Goal: Book appointment/travel/reservation

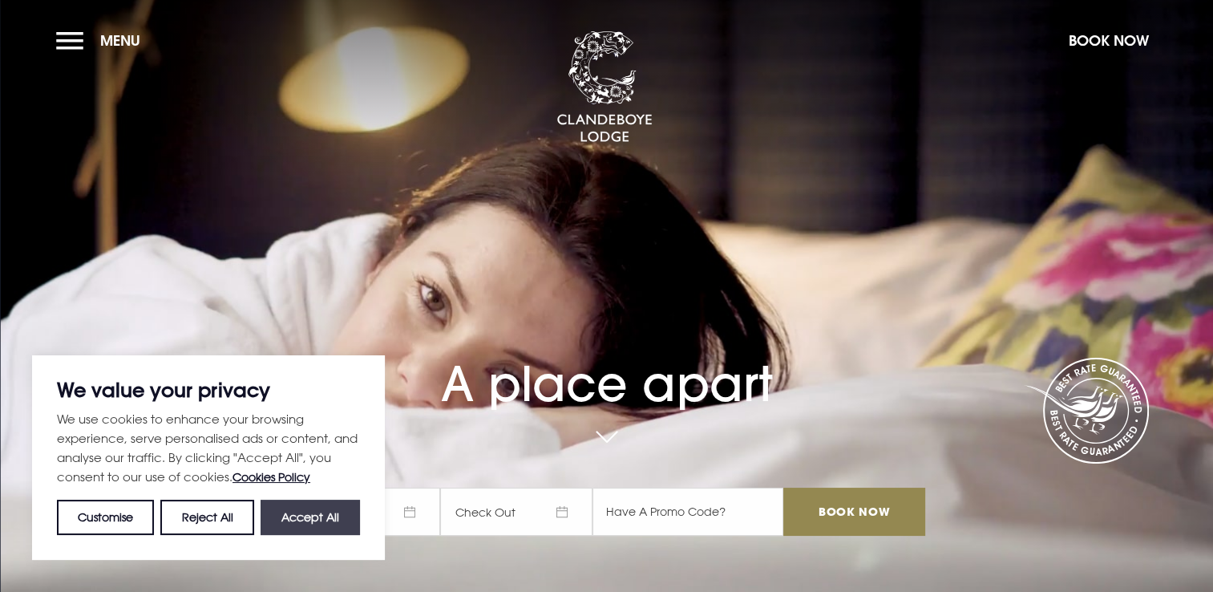
click at [311, 521] on button "Accept All" at bounding box center [310, 516] width 99 height 35
checkbox input "true"
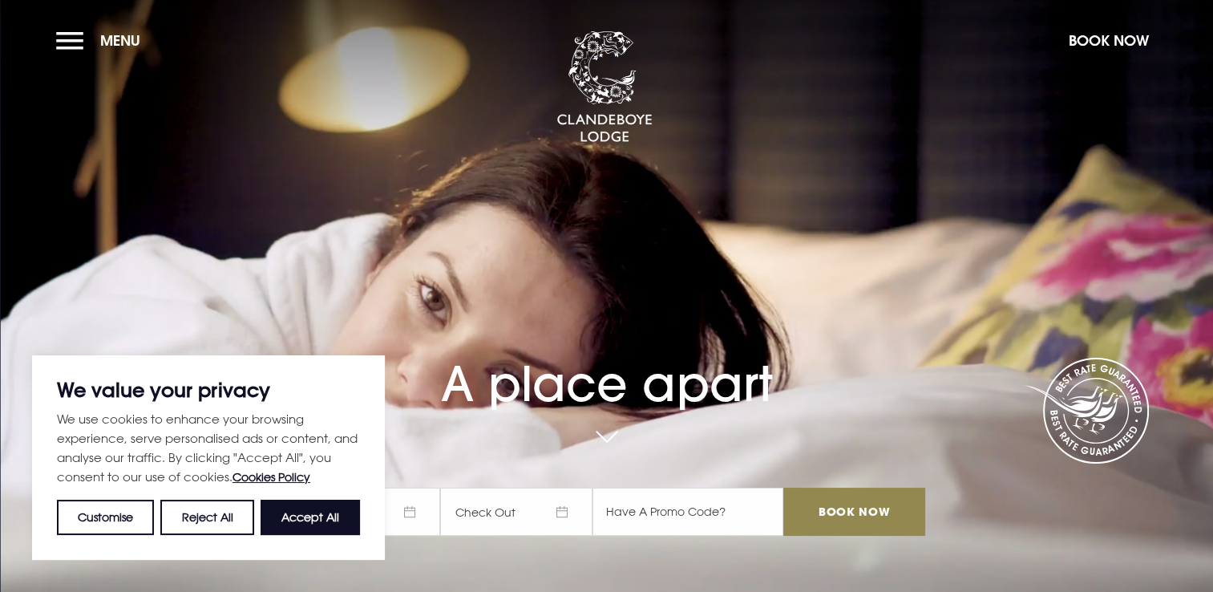
checkbox input "true"
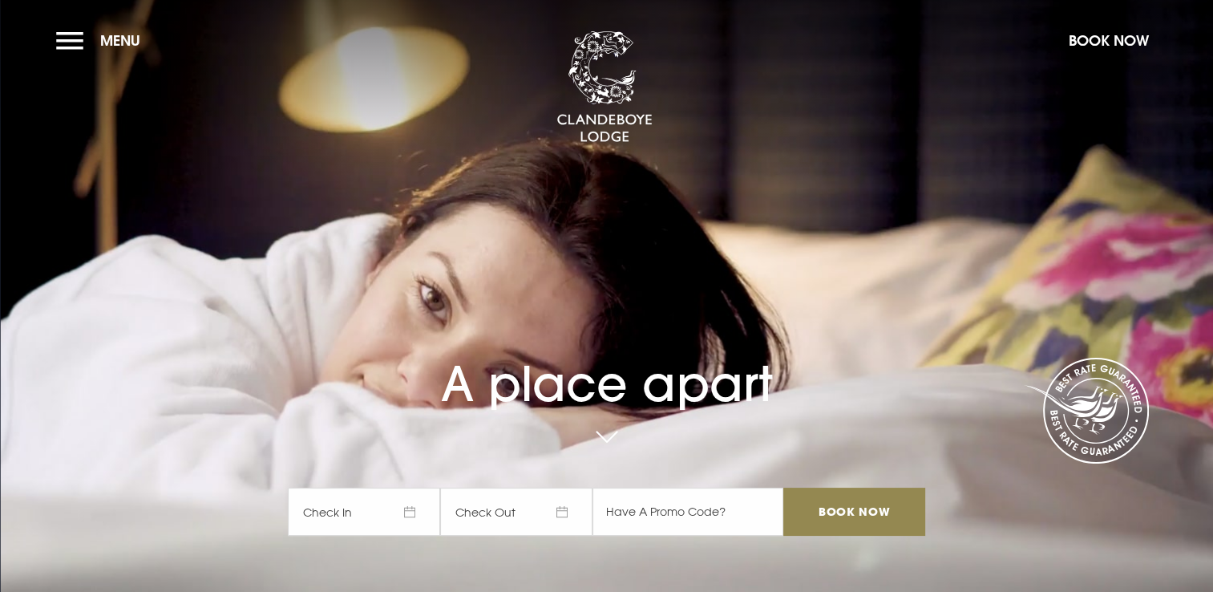
click at [357, 508] on span "Check In" at bounding box center [364, 511] width 152 height 48
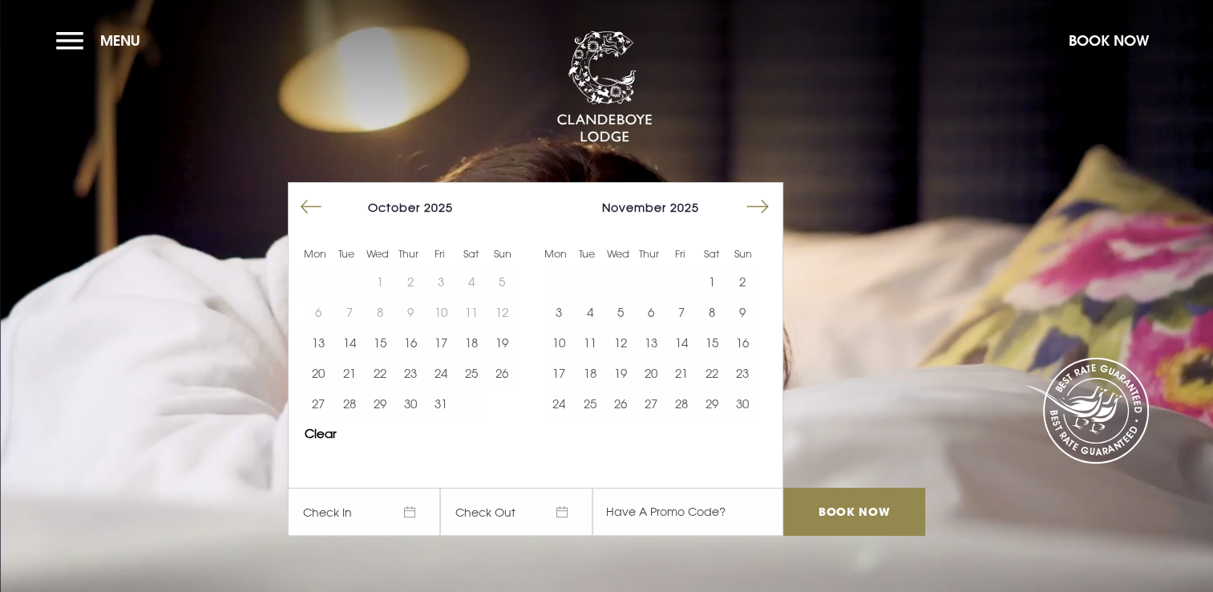
click at [762, 209] on button "Move forward to switch to the next month." at bounding box center [757, 207] width 30 height 30
click at [762, 210] on button "Move forward to switch to the next month." at bounding box center [757, 207] width 30 height 30
click at [763, 215] on button "Move forward to switch to the next month." at bounding box center [757, 207] width 30 height 30
click at [690, 345] on button "13" at bounding box center [681, 342] width 30 height 30
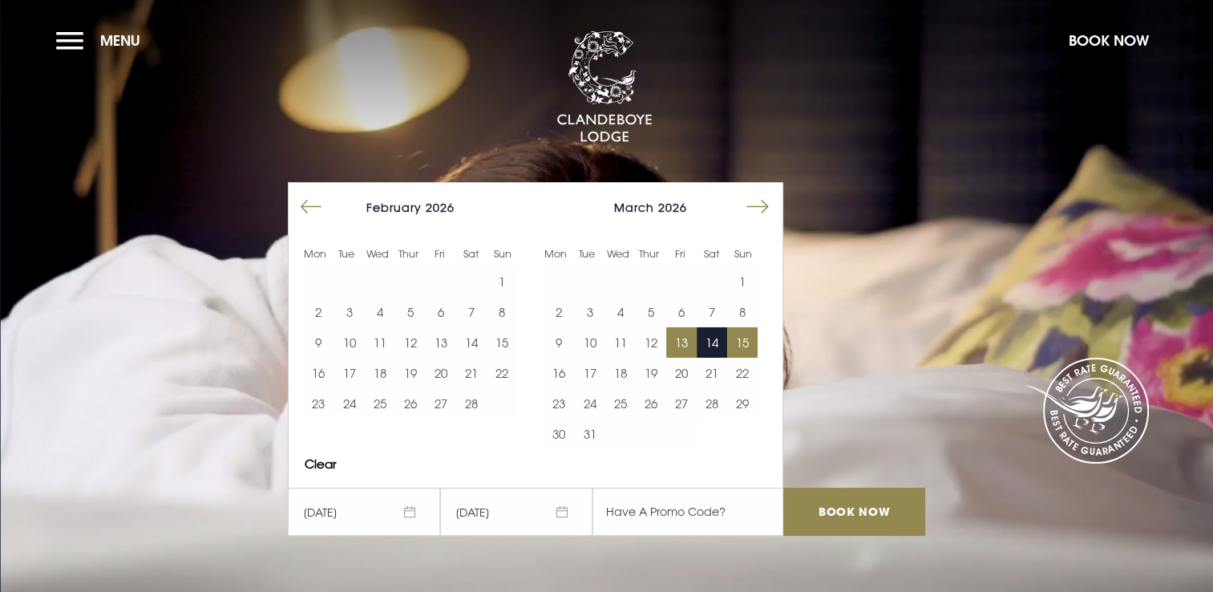
click at [742, 344] on button "15" at bounding box center [742, 342] width 30 height 30
click at [847, 522] on input "Book Now" at bounding box center [853, 511] width 141 height 48
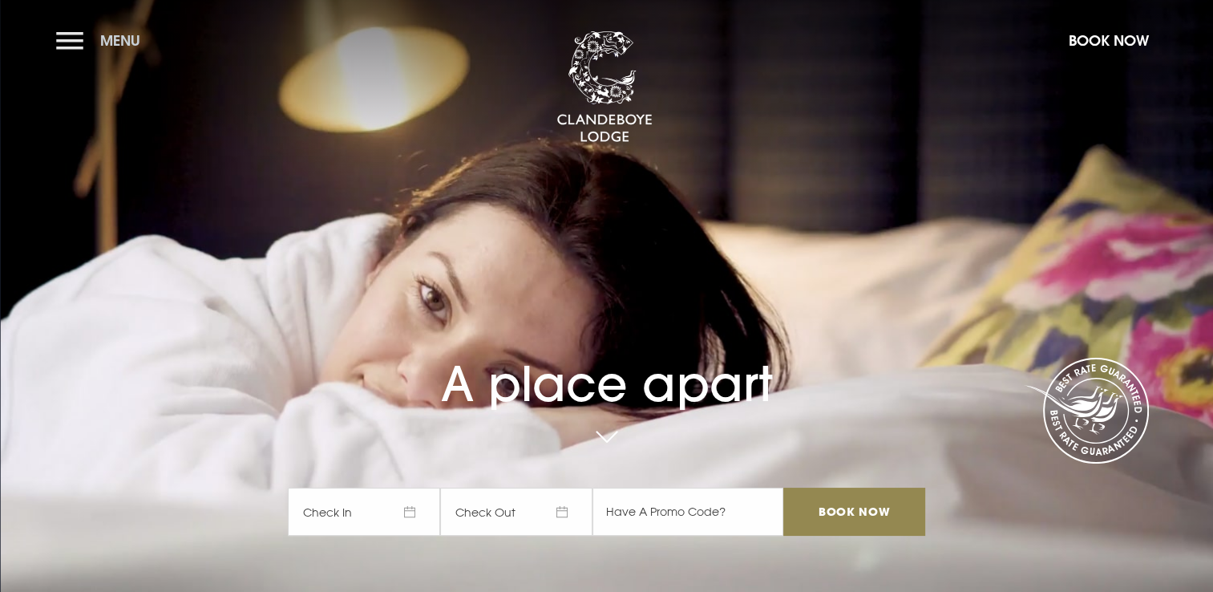
click at [67, 42] on button "Menu" at bounding box center [102, 40] width 92 height 34
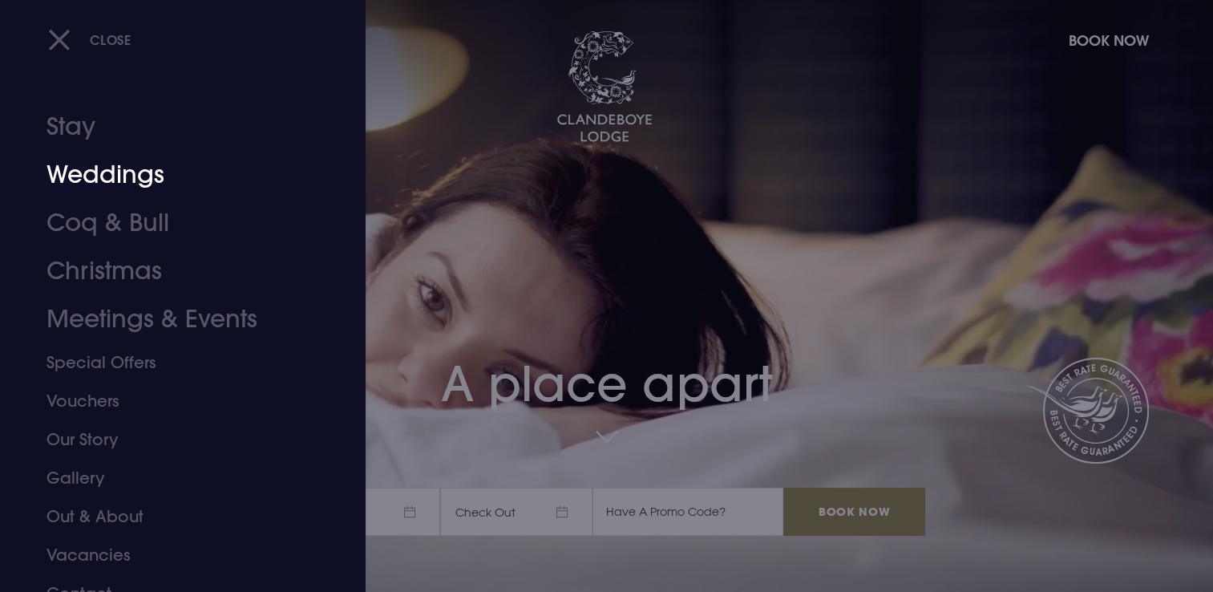
click at [123, 173] on link "Weddings" at bounding box center [173, 175] width 253 height 48
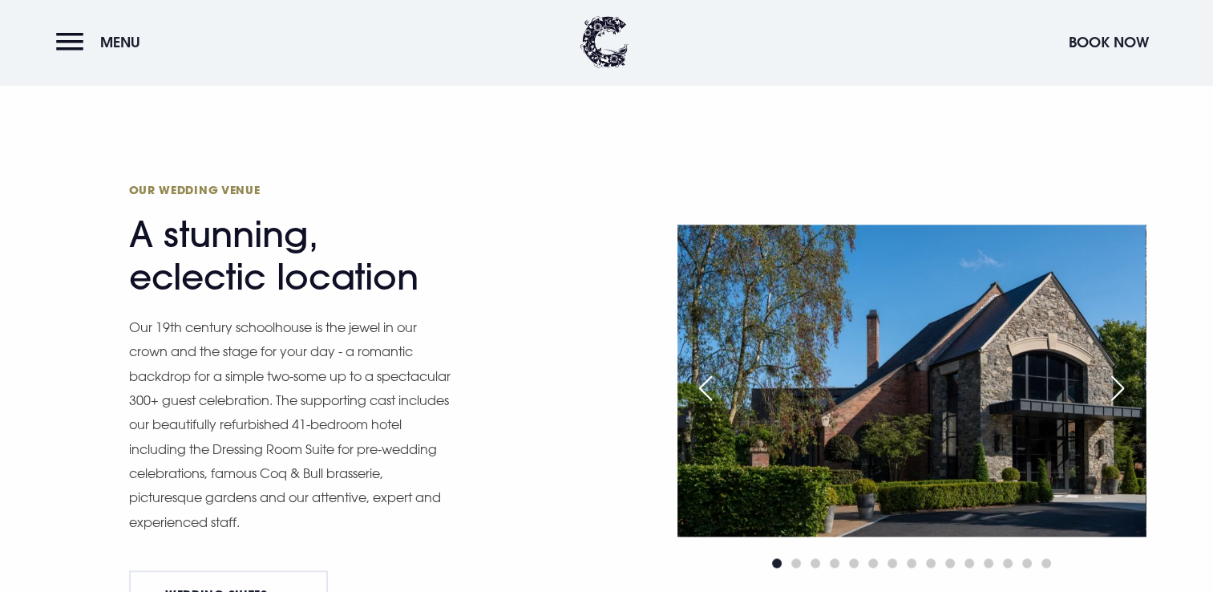
scroll to position [1684, 0]
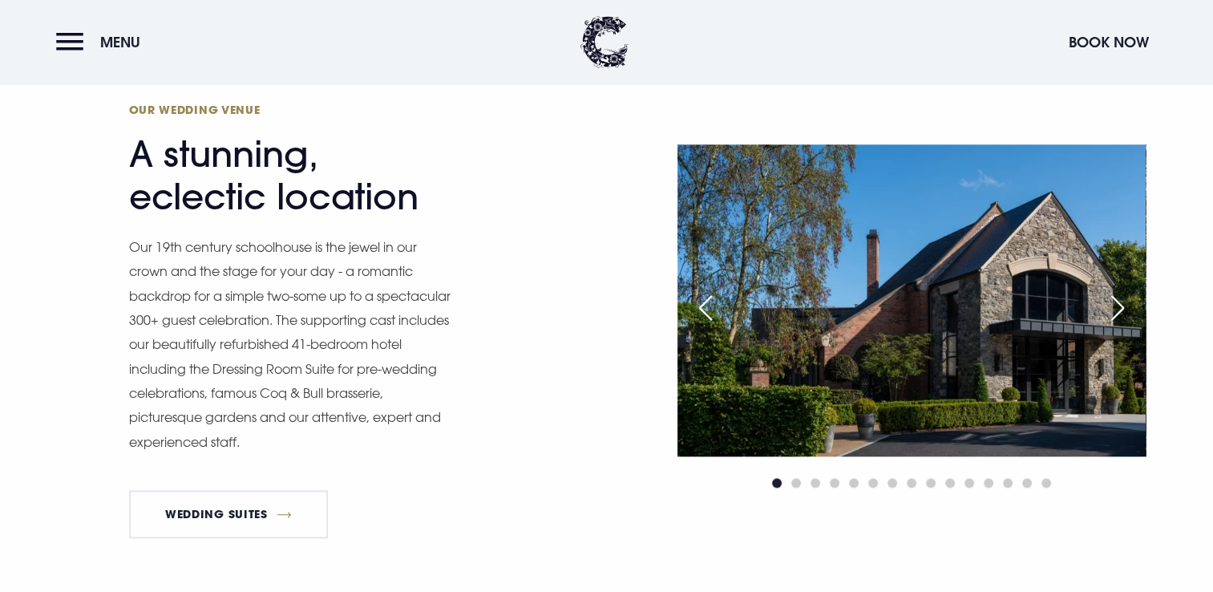
click at [1118, 309] on div "Next slide" at bounding box center [1118, 307] width 40 height 35
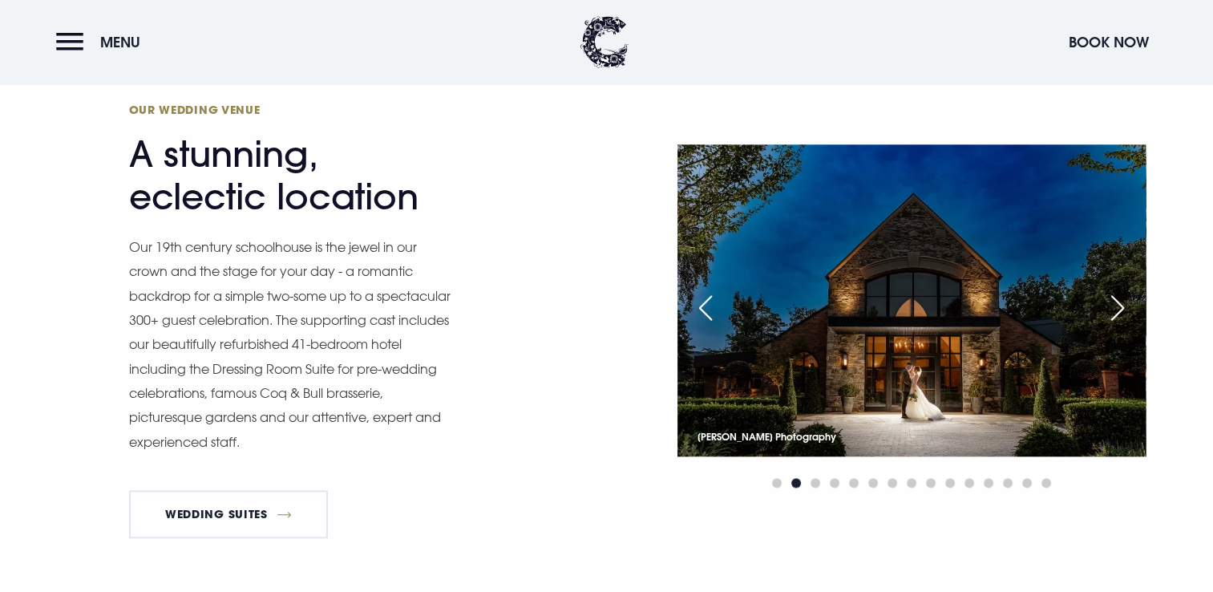
click at [1118, 309] on div "Next slide" at bounding box center [1118, 307] width 40 height 35
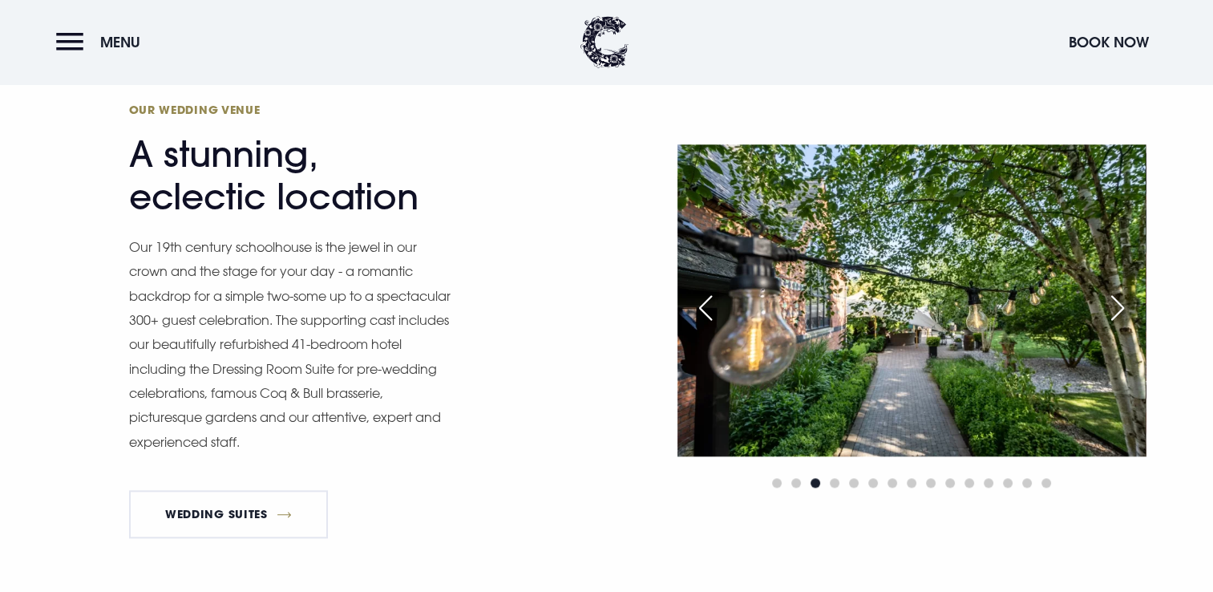
click at [1118, 309] on div "Next slide" at bounding box center [1118, 307] width 40 height 35
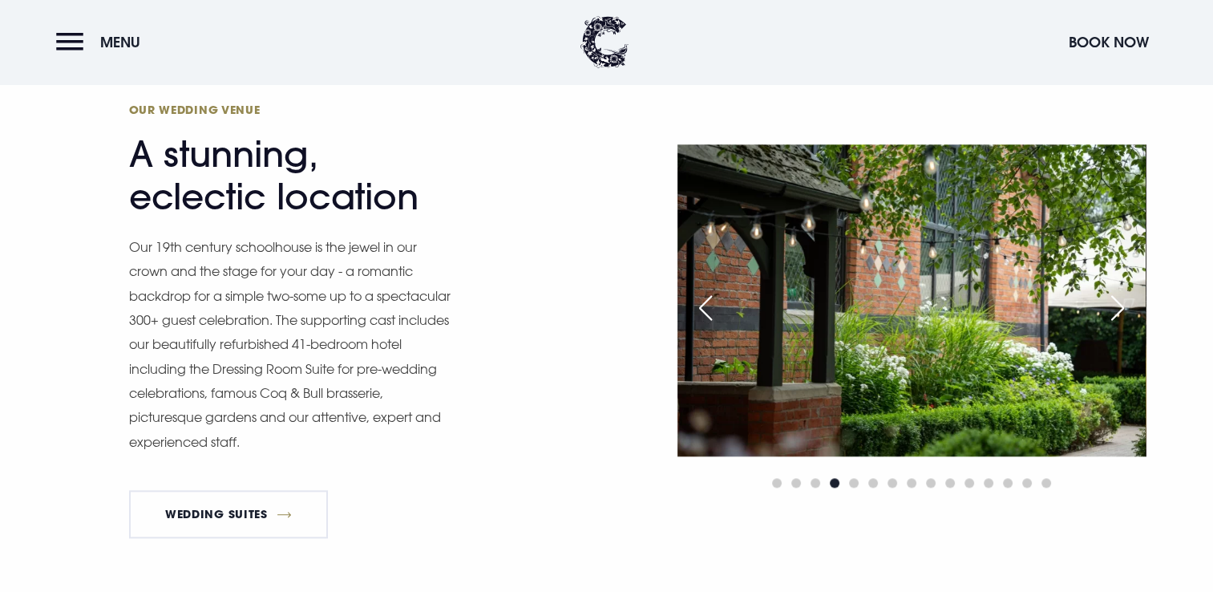
click at [1118, 309] on div "Next slide" at bounding box center [1118, 307] width 40 height 35
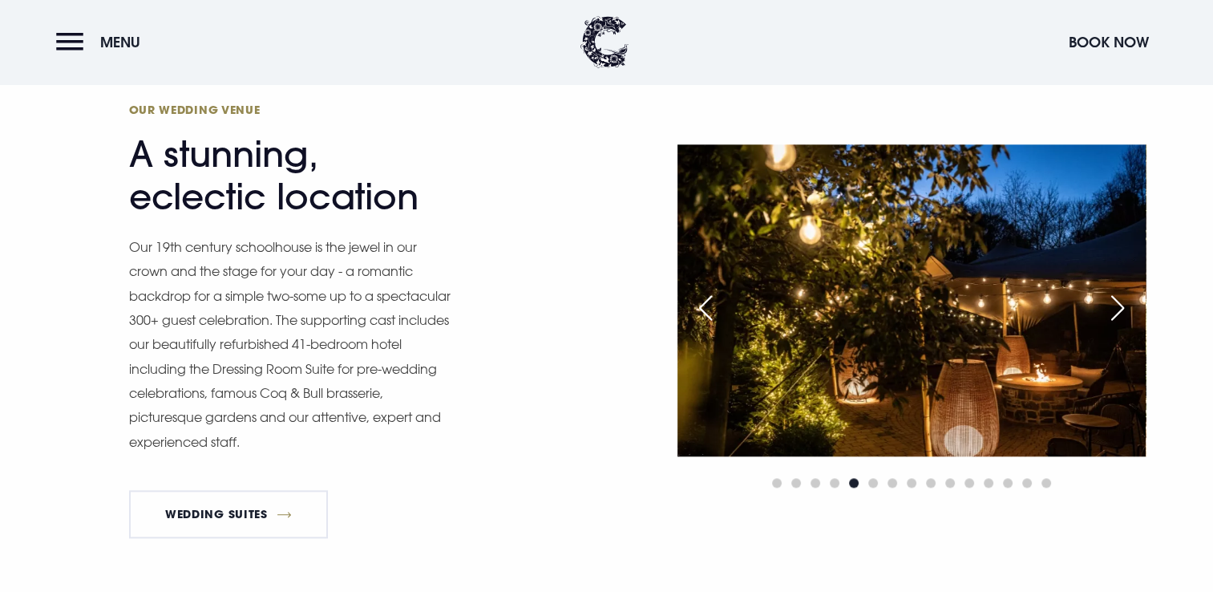
click at [1118, 309] on div "Next slide" at bounding box center [1118, 307] width 40 height 35
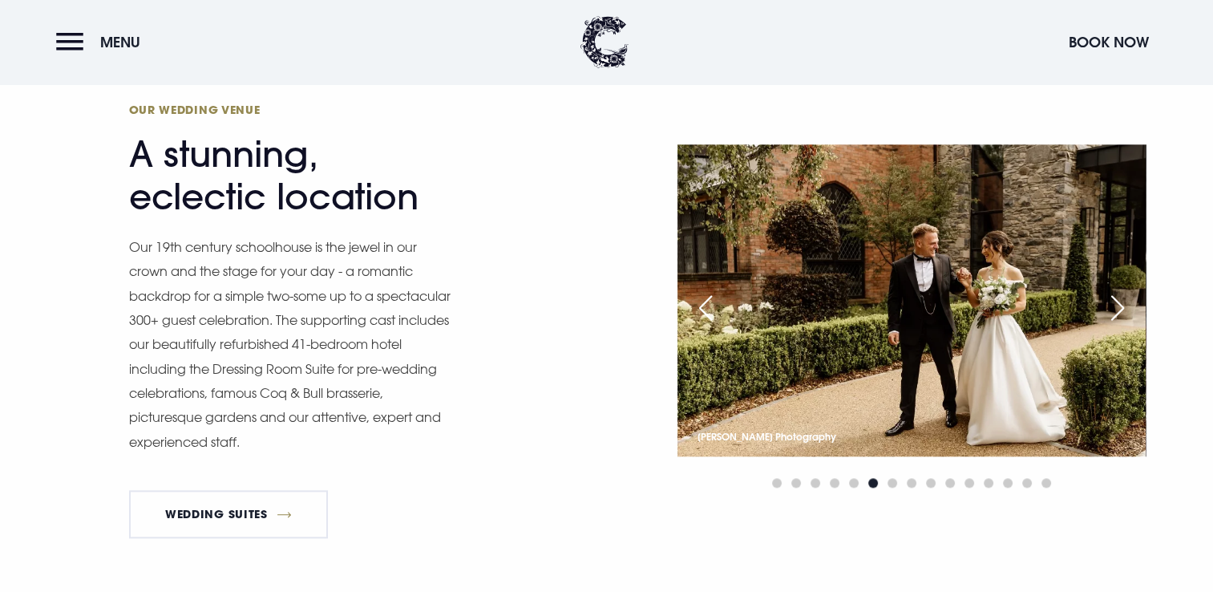
click at [1118, 309] on div "Next slide" at bounding box center [1118, 307] width 40 height 35
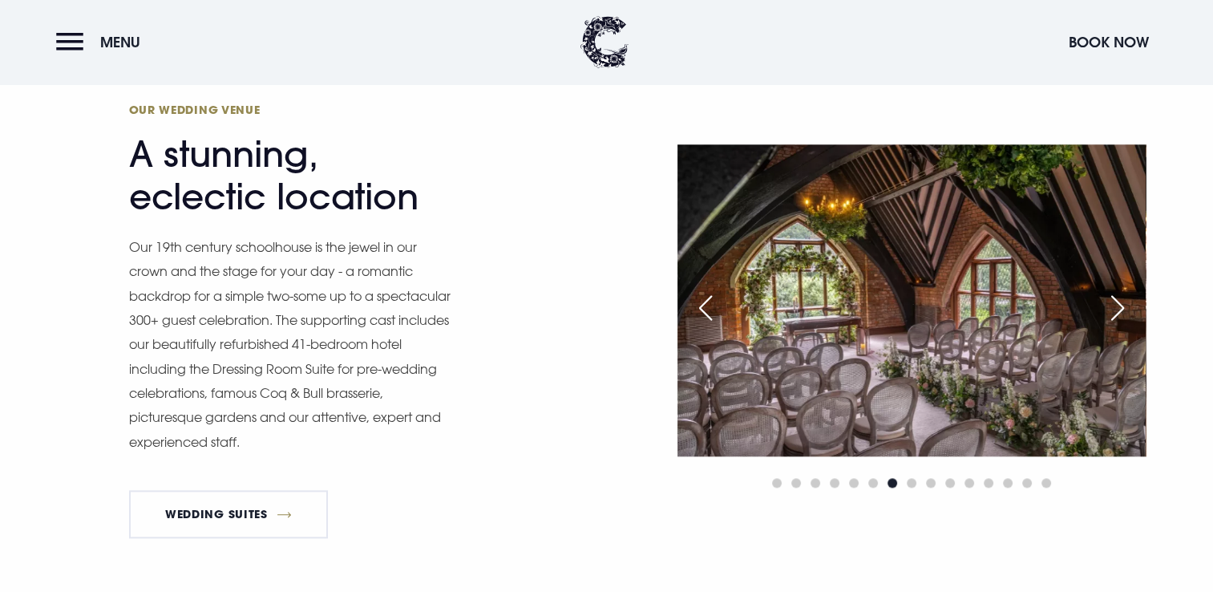
click at [1118, 309] on div "Next slide" at bounding box center [1118, 307] width 40 height 35
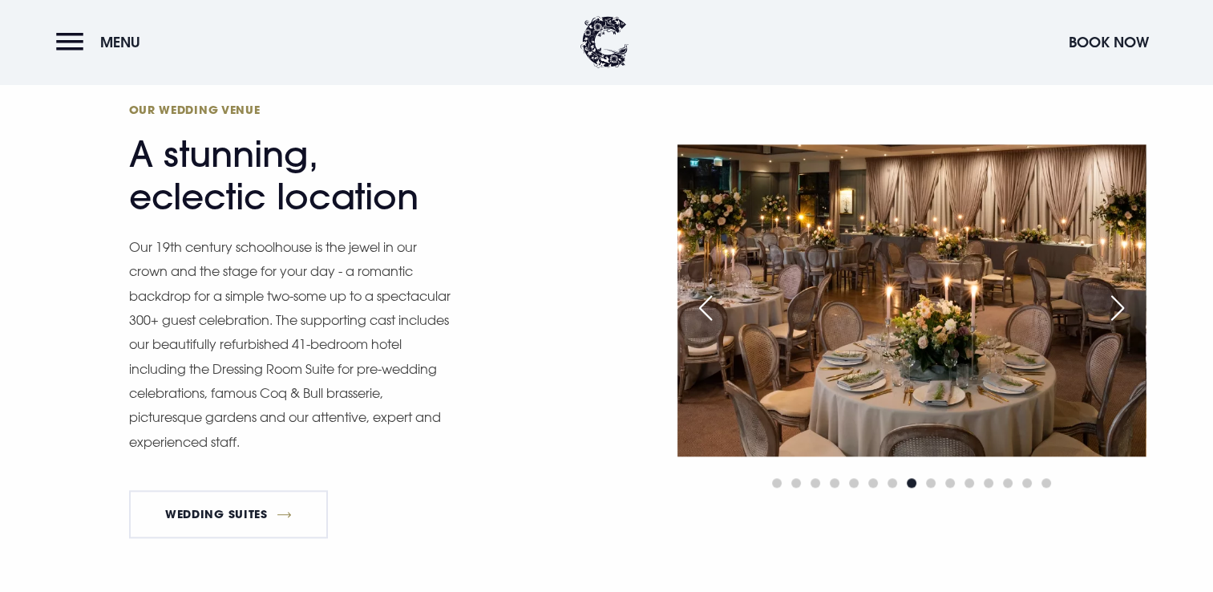
click at [1118, 309] on div "Next slide" at bounding box center [1118, 307] width 40 height 35
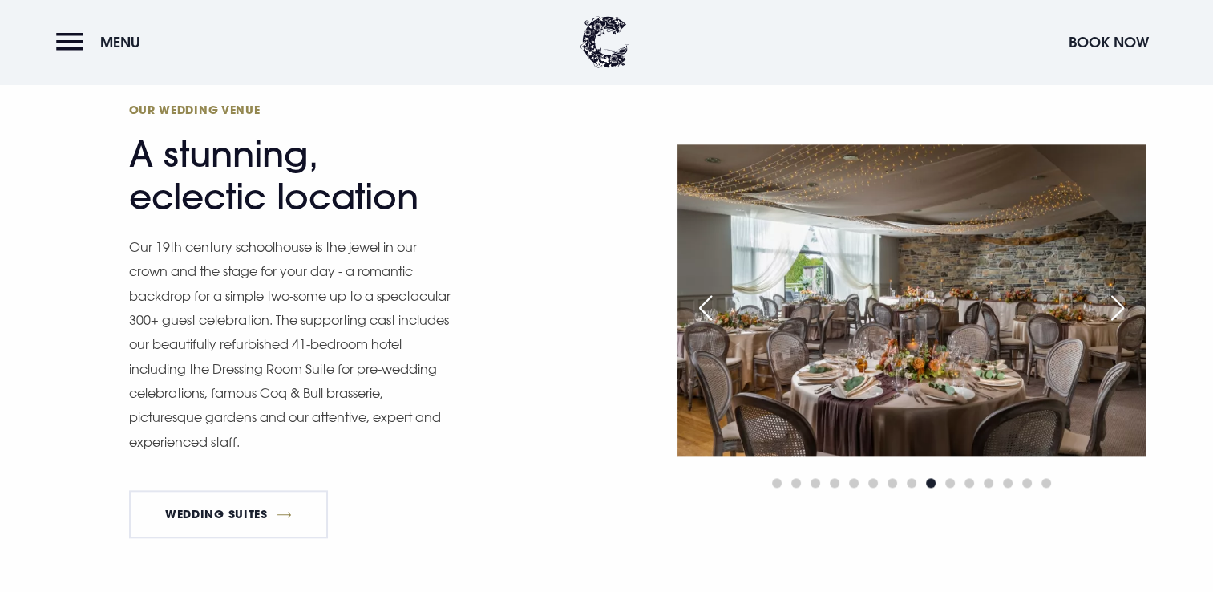
click at [1118, 309] on div "Next slide" at bounding box center [1118, 307] width 40 height 35
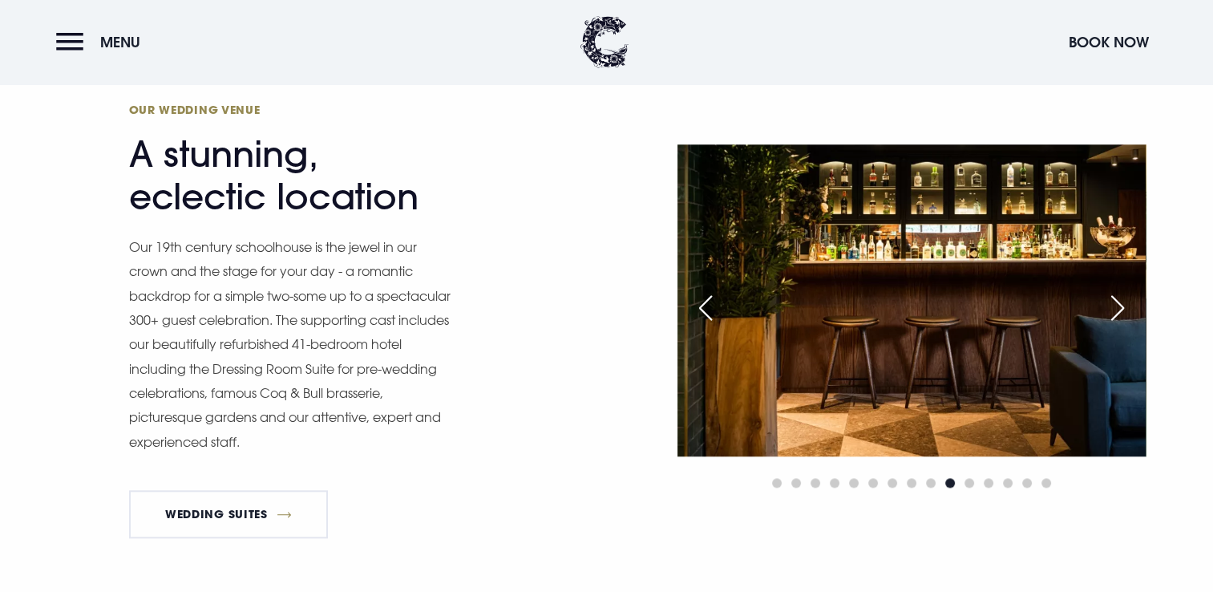
click at [1118, 309] on div "Next slide" at bounding box center [1118, 307] width 40 height 35
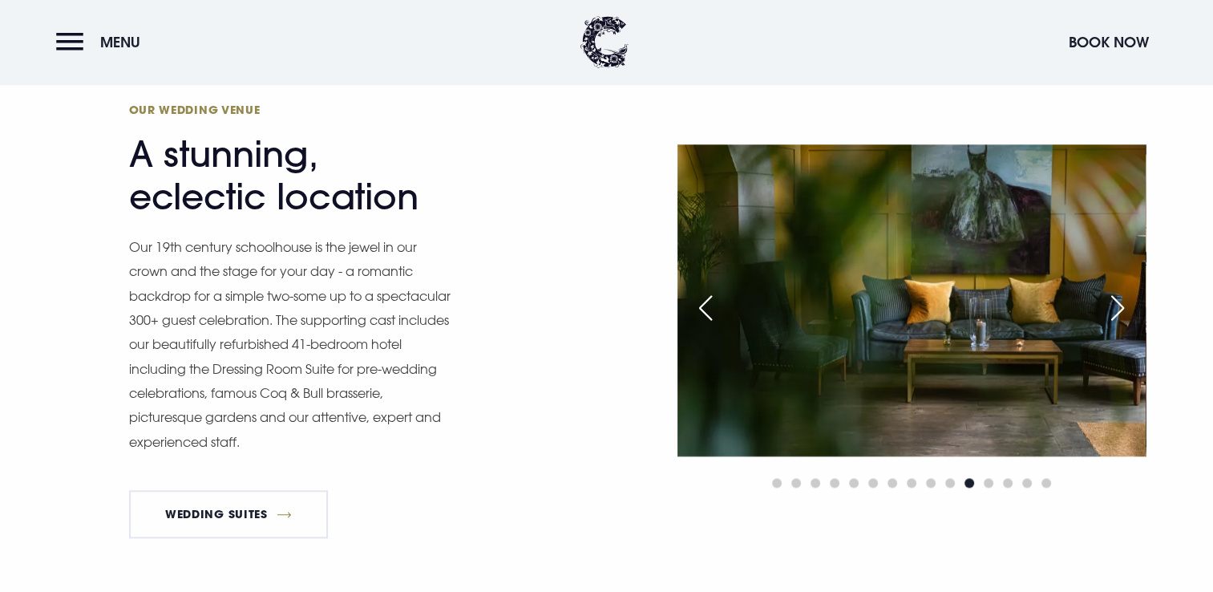
click at [1118, 309] on div "Next slide" at bounding box center [1118, 307] width 40 height 35
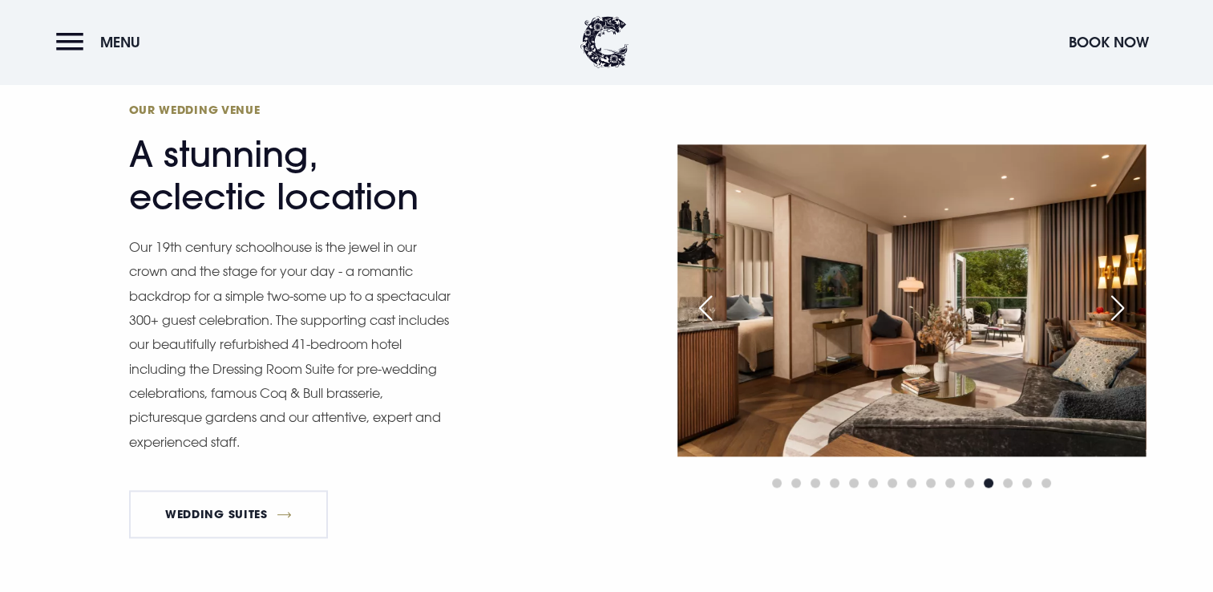
click at [1118, 309] on div "Next slide" at bounding box center [1118, 307] width 40 height 35
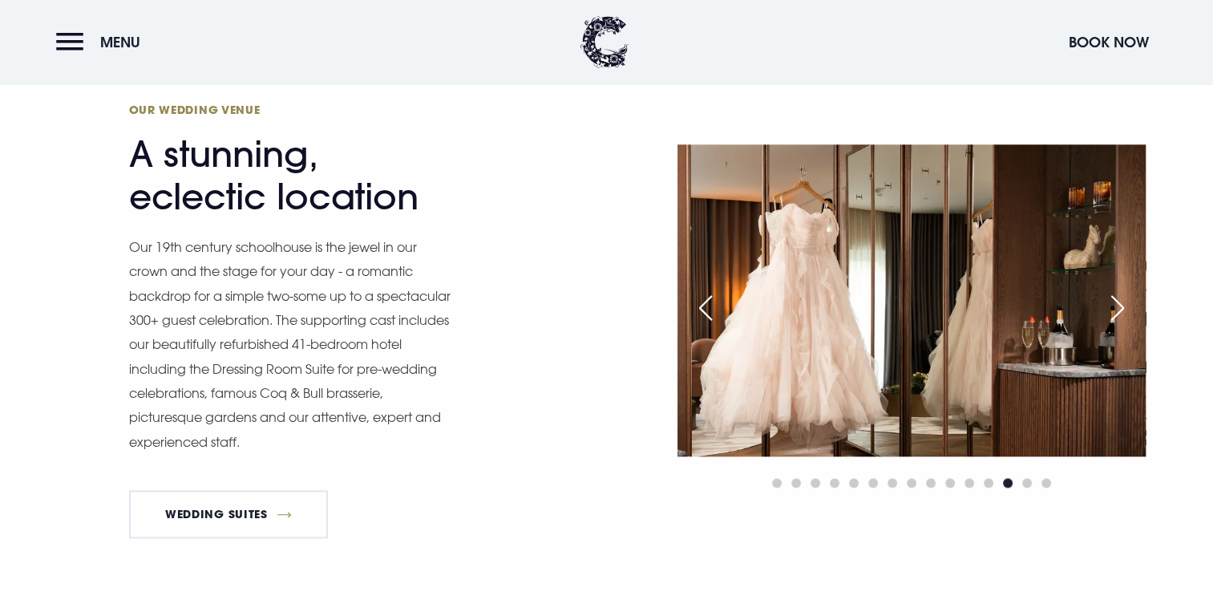
click at [1118, 309] on div "Next slide" at bounding box center [1118, 307] width 40 height 35
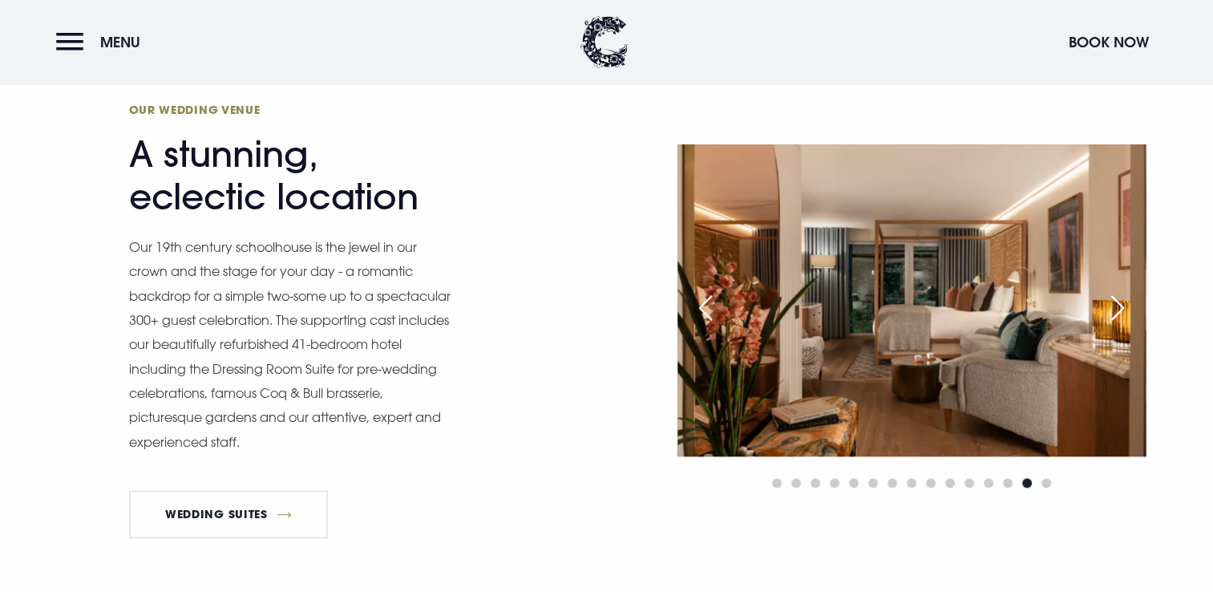
click at [1118, 309] on div "Next slide" at bounding box center [1118, 307] width 40 height 35
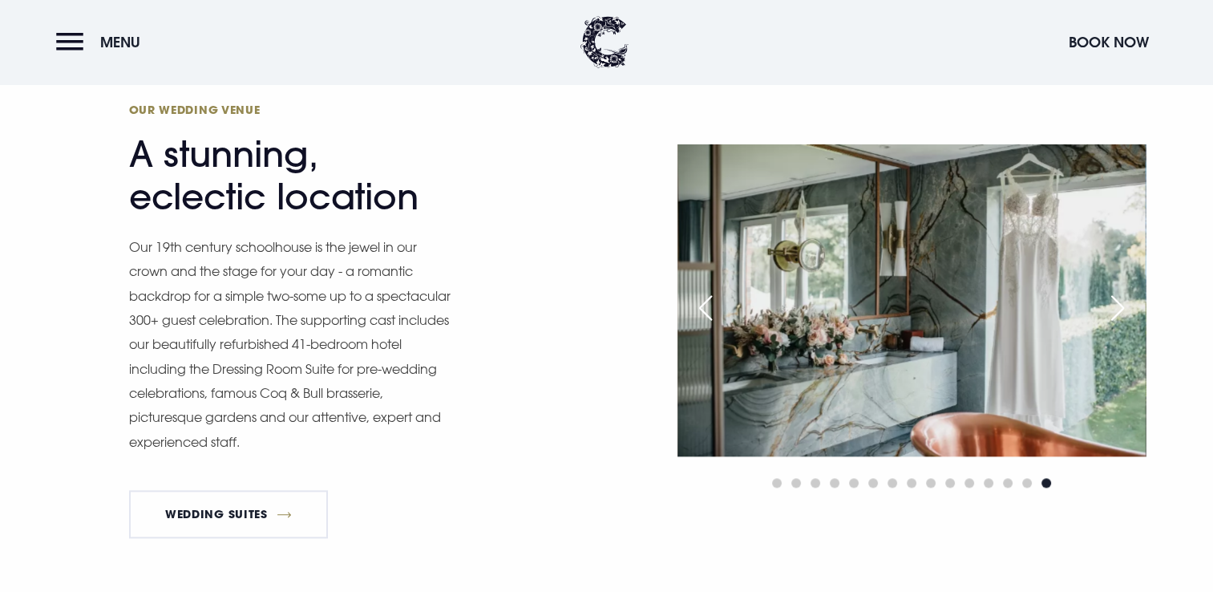
click at [1118, 309] on div "Next slide" at bounding box center [1118, 307] width 40 height 35
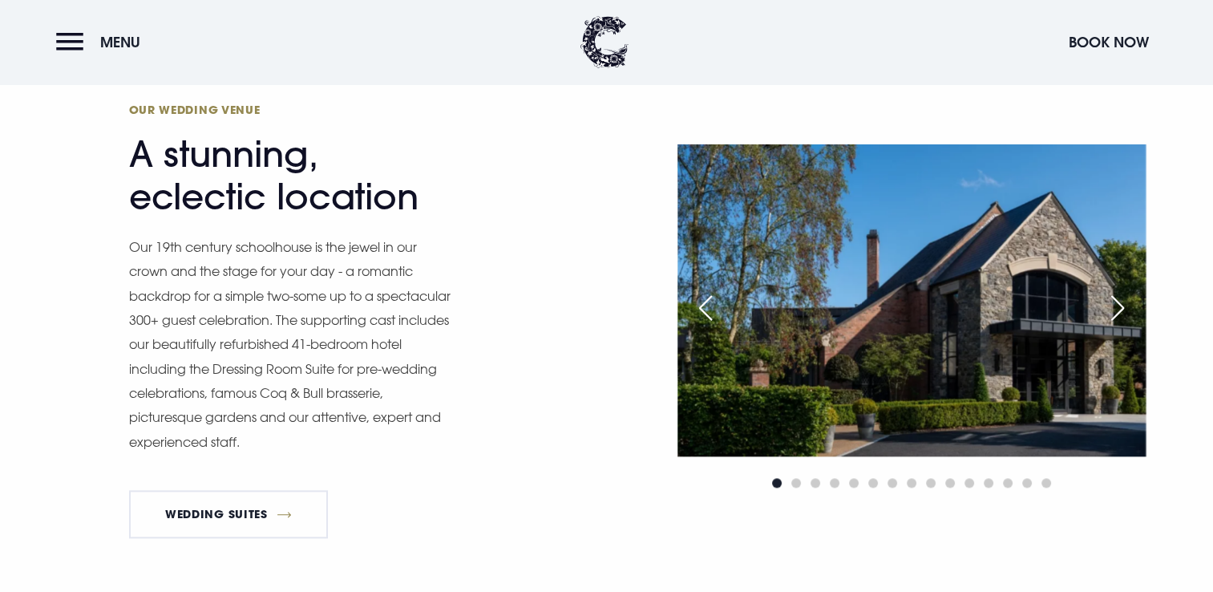
click at [1118, 309] on div "Next slide" at bounding box center [1118, 307] width 40 height 35
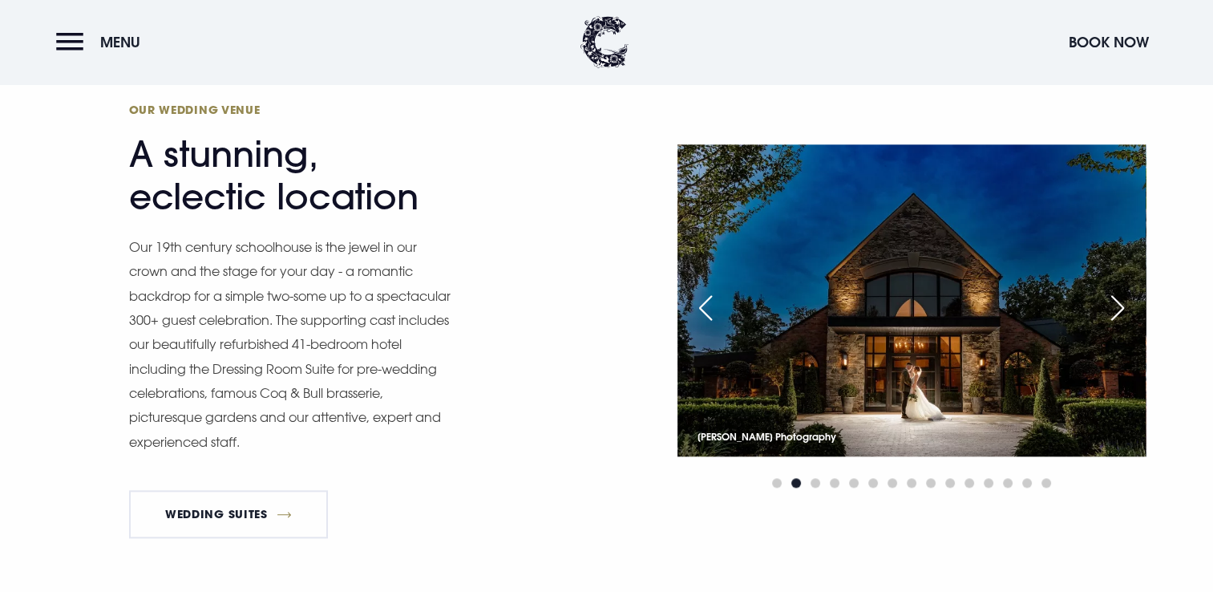
click at [1118, 309] on div "Next slide" at bounding box center [1118, 307] width 40 height 35
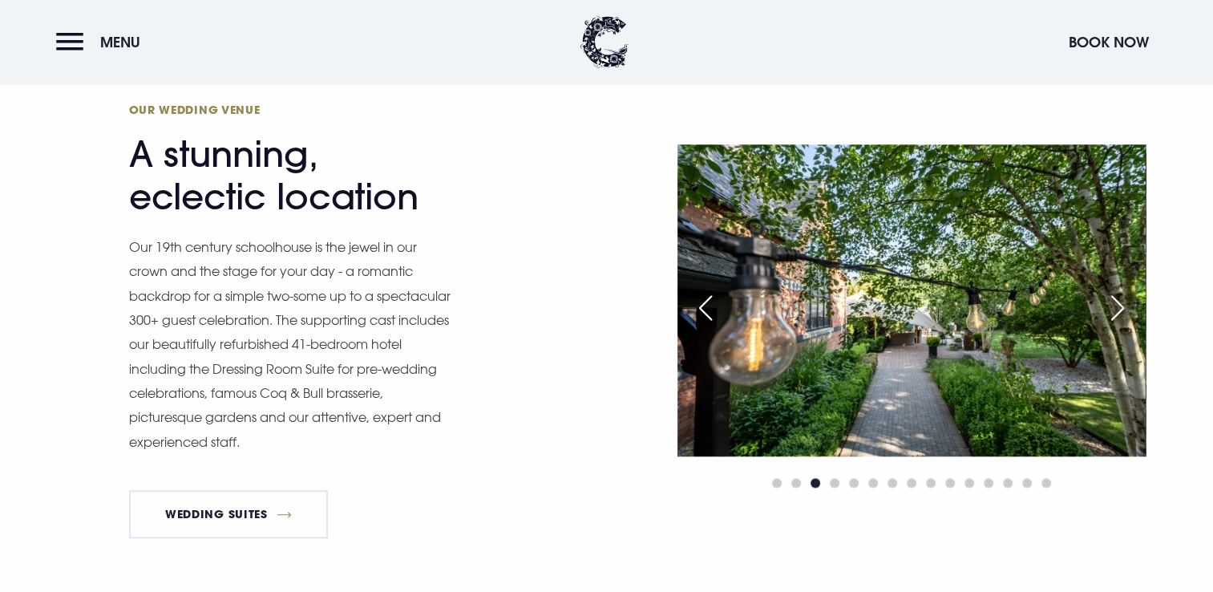
click at [1118, 309] on div "Next slide" at bounding box center [1118, 307] width 40 height 35
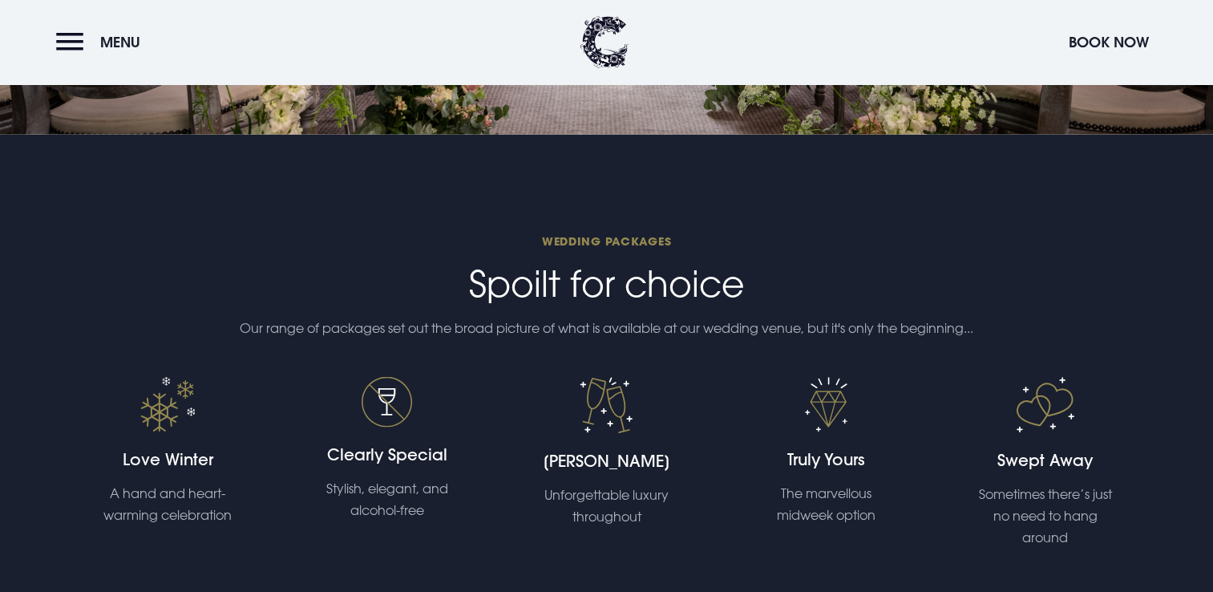
scroll to position [3502, 0]
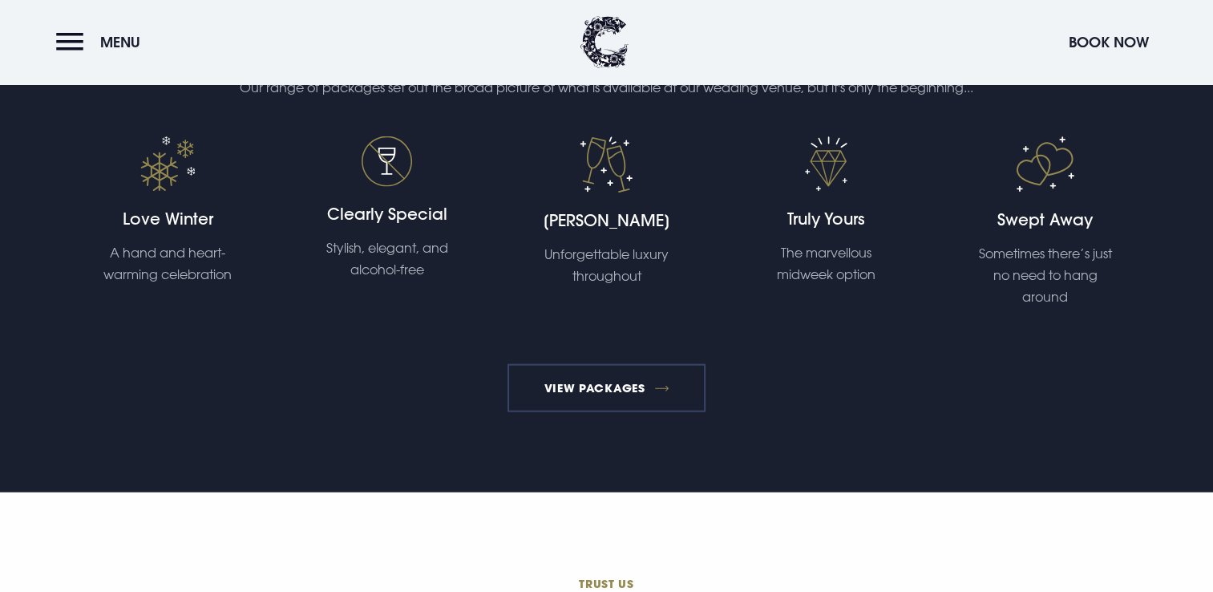
click at [641, 388] on link "View Packages" at bounding box center [607, 388] width 198 height 48
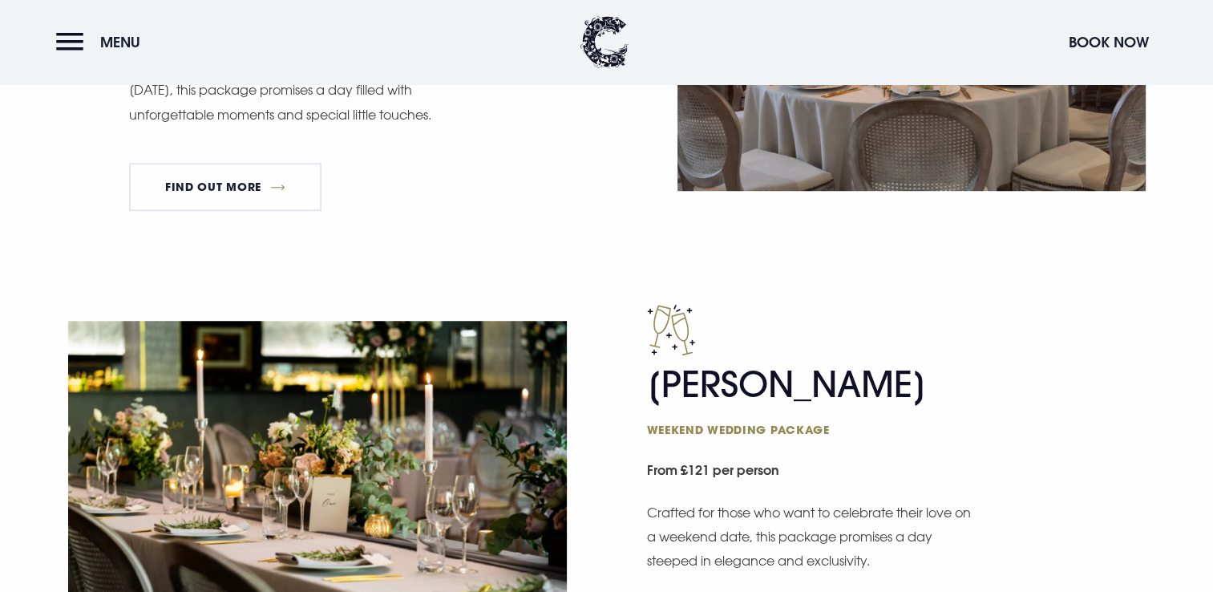
scroll to position [1363, 0]
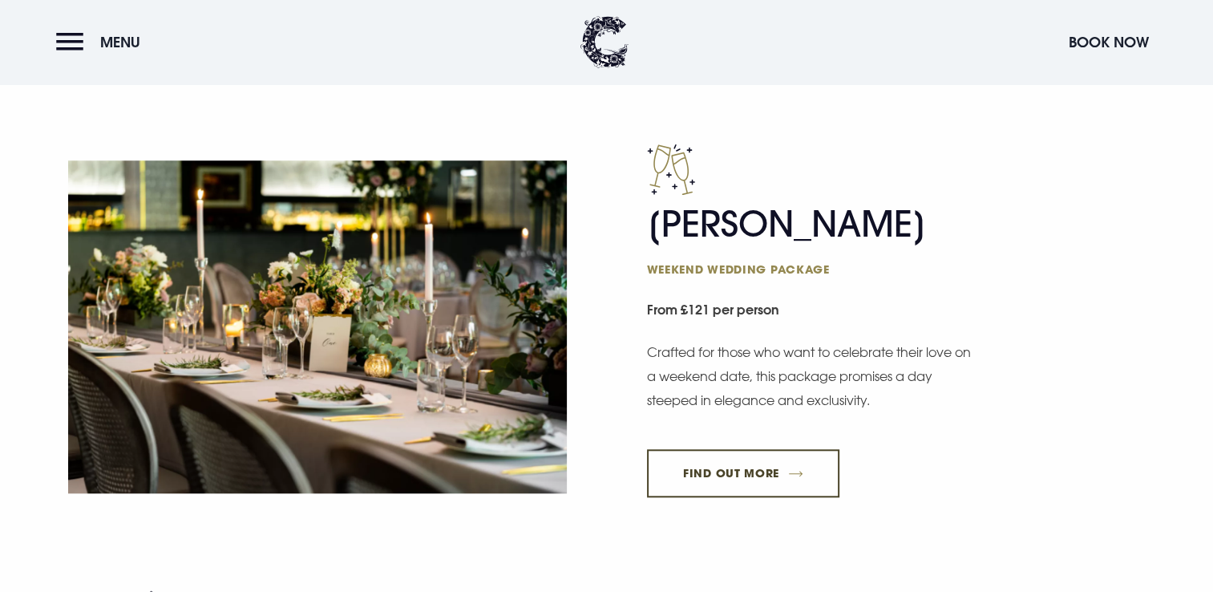
drag, startPoint x: 757, startPoint y: 477, endPoint x: 726, endPoint y: 431, distance: 54.9
click at [757, 477] on link "FIND OUT MORE" at bounding box center [743, 473] width 193 height 48
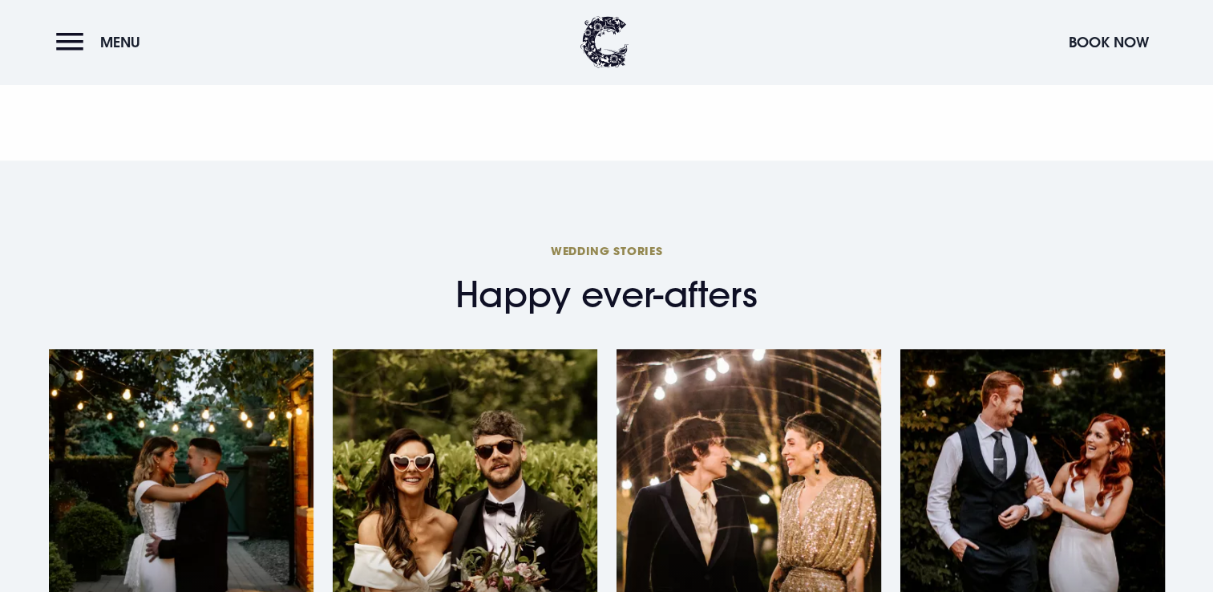
scroll to position [2646, 0]
